Goal: Use online tool/utility: Utilize a website feature to perform a specific function

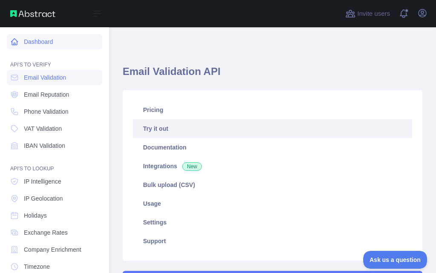
click at [18, 44] on icon at bounding box center [14, 41] width 9 height 9
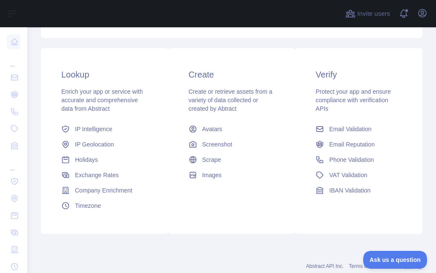
scroll to position [128, 0]
click at [336, 129] on span "Email Validation" at bounding box center [350, 128] width 42 height 9
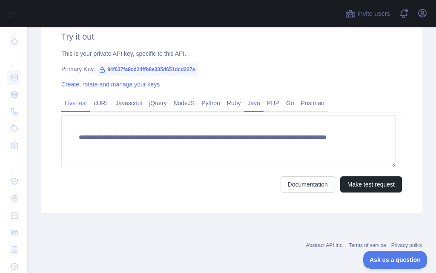
scroll to position [312, 0]
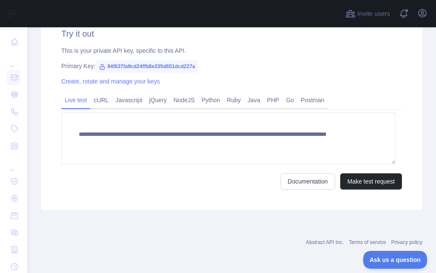
click at [105, 65] on span "94f637fa9cd24ffb8e335d651dcd227a" at bounding box center [146, 66] width 103 height 13
drag, startPoint x: 106, startPoint y: 65, endPoint x: 195, endPoint y: 63, distance: 89.9
click at [195, 63] on span "94f637fa9cd24ffb8e335d651dcd227a" at bounding box center [146, 66] width 103 height 13
copy span "94f637fa9cd24ffb8e335d651dcd227a"
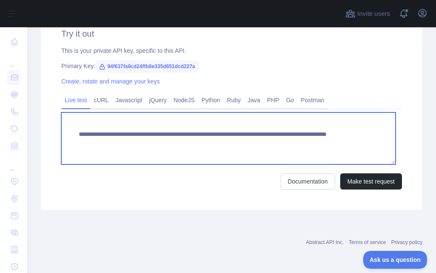
drag, startPoint x: 77, startPoint y: 132, endPoint x: 344, endPoint y: 148, distance: 267.4
click at [344, 148] on textarea "**********" at bounding box center [228, 138] width 334 height 52
